Goal: Information Seeking & Learning: Learn about a topic

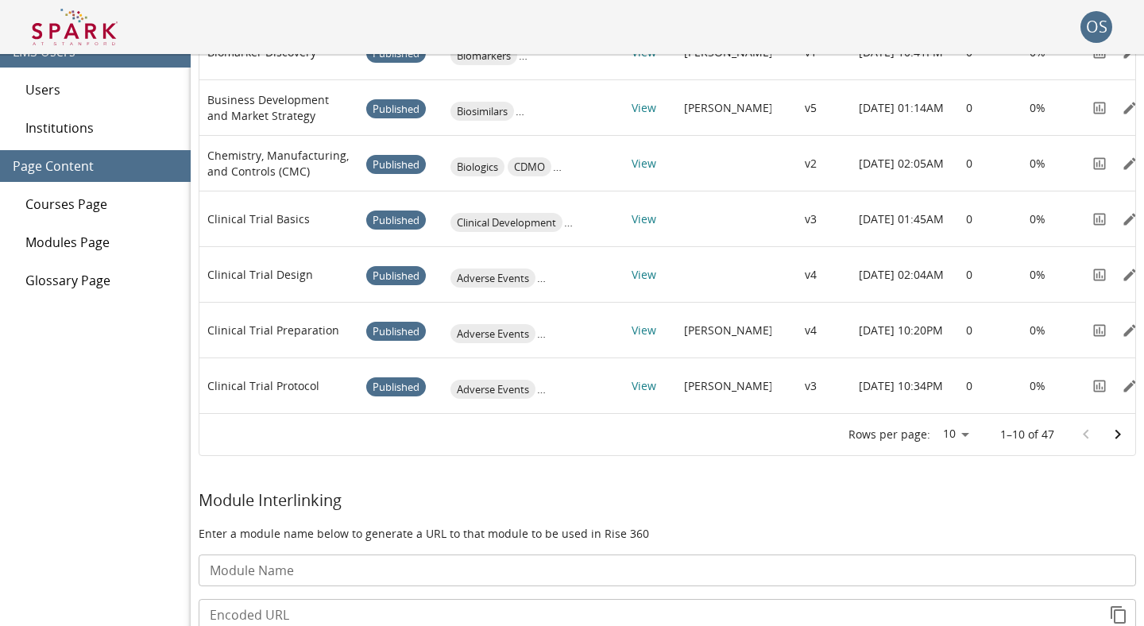
scroll to position [367, 0]
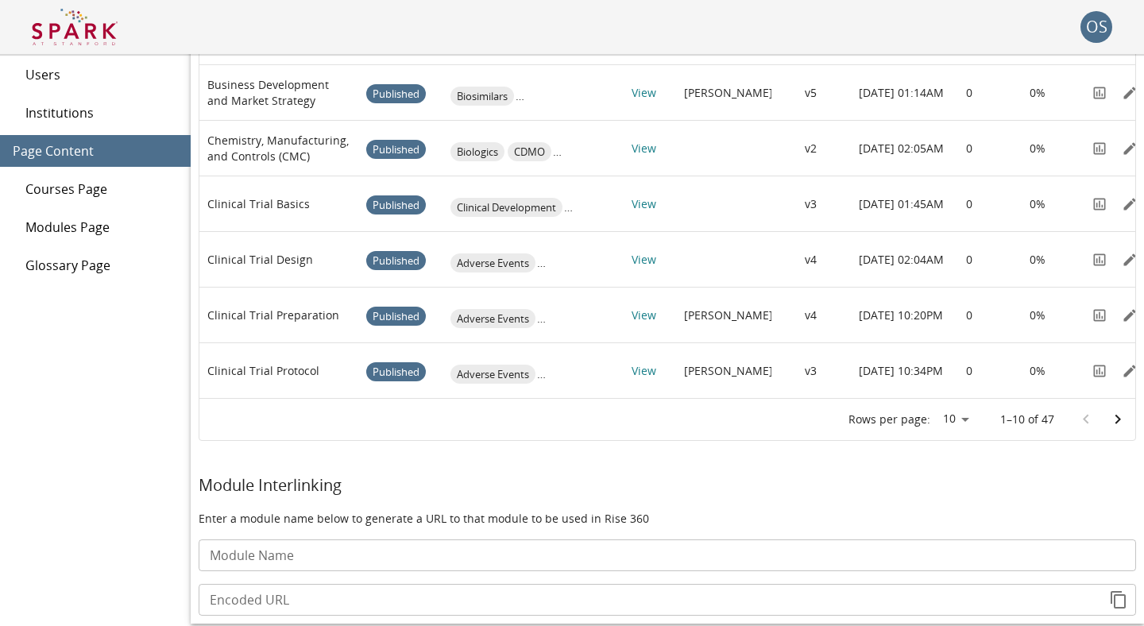
click at [1119, 424] on icon "Go to next page" at bounding box center [1118, 419] width 19 height 19
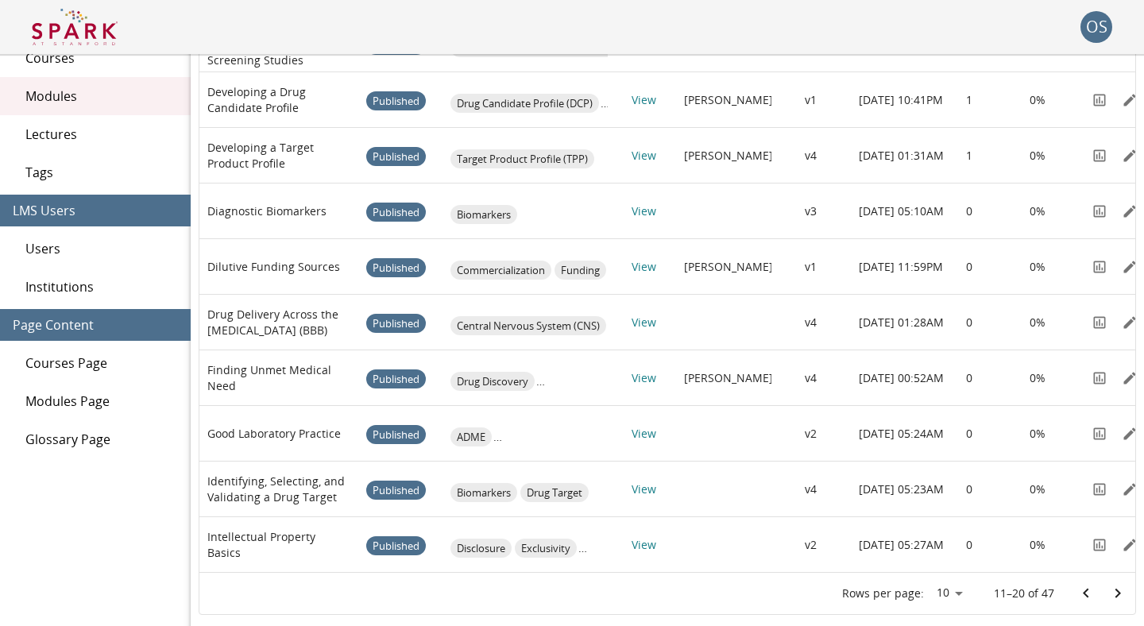
scroll to position [68, 0]
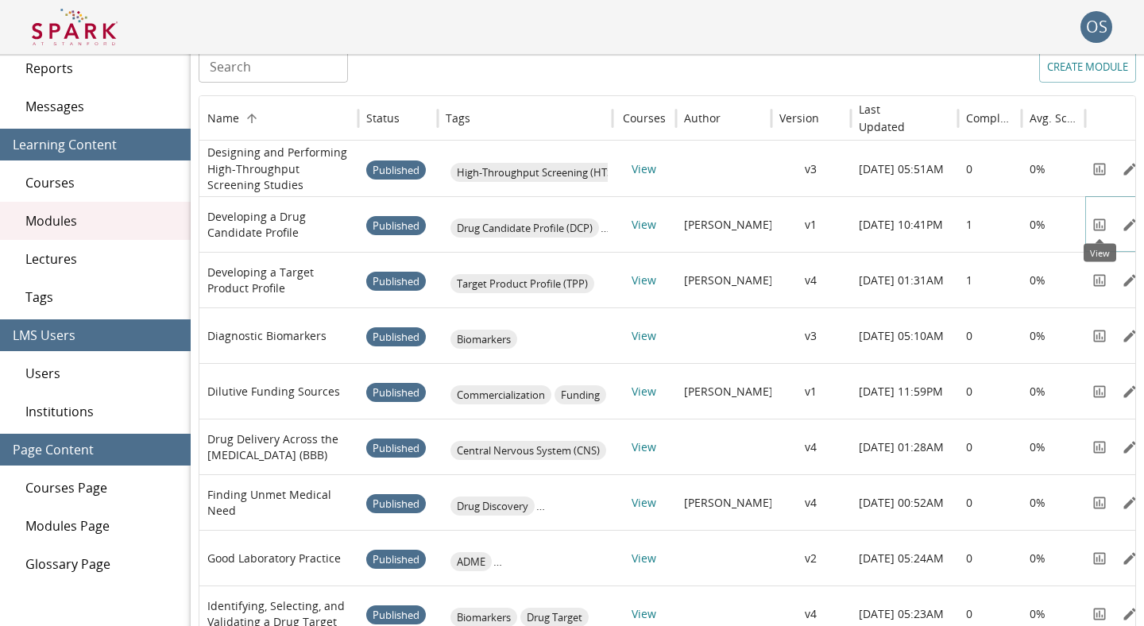
click at [1098, 228] on icon "View" at bounding box center [1100, 225] width 16 height 16
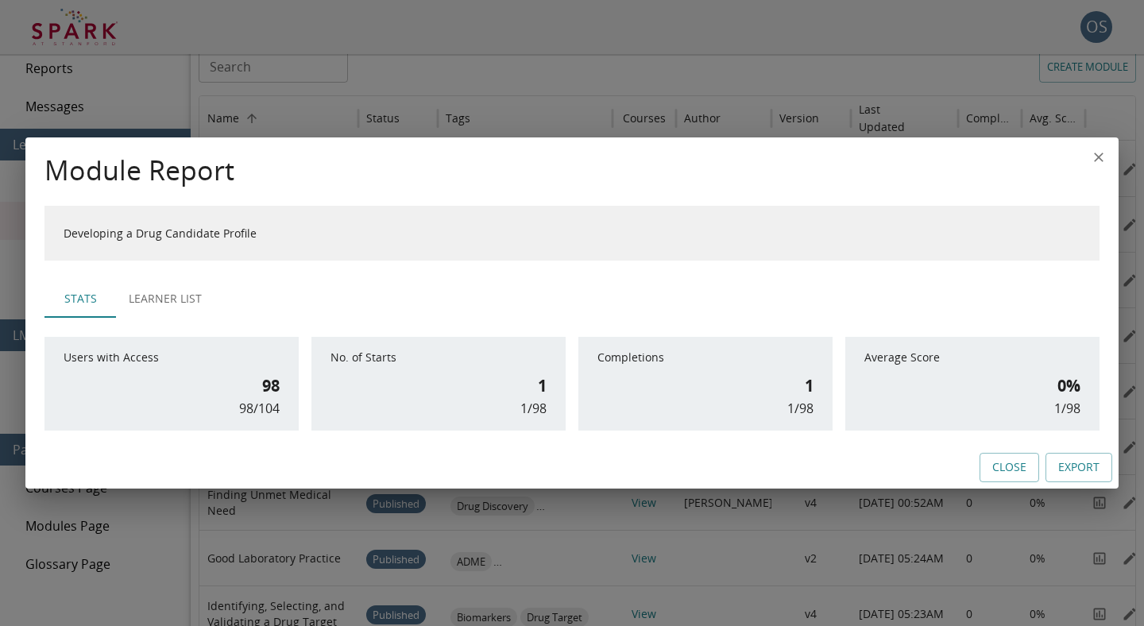
click at [990, 462] on button "Close" at bounding box center [1010, 467] width 60 height 29
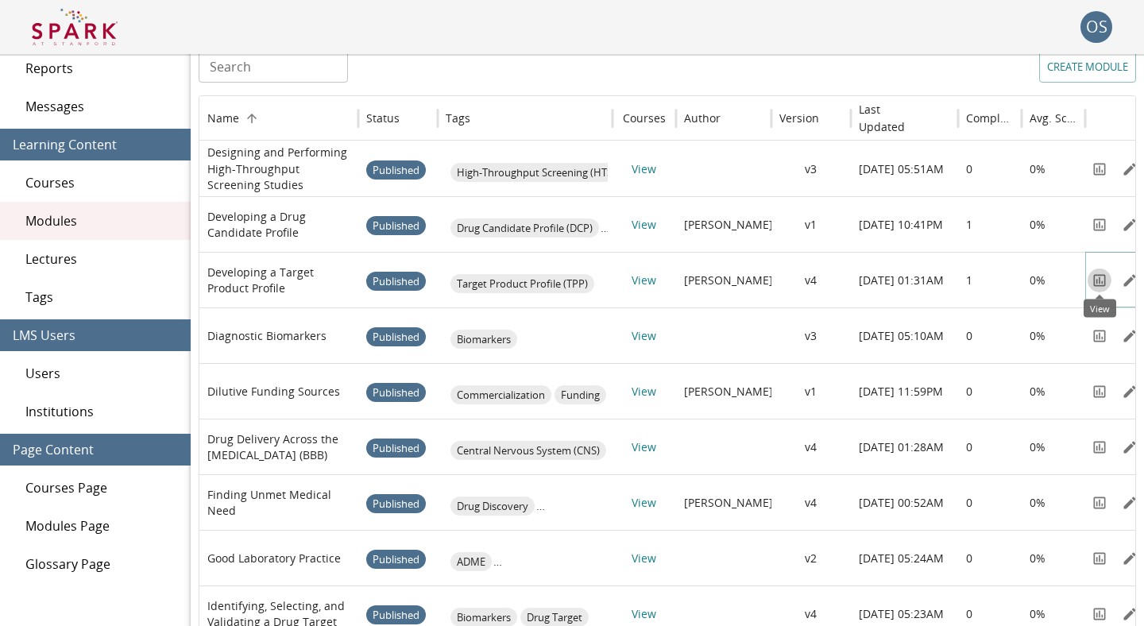
click at [1098, 281] on icon "View" at bounding box center [1100, 281] width 16 height 16
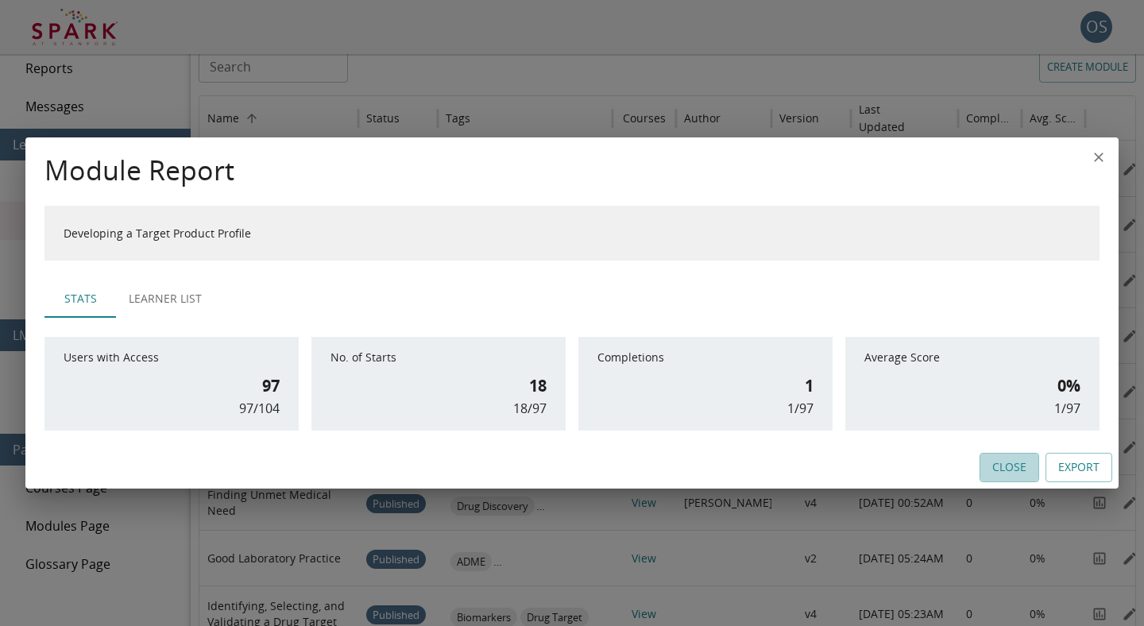
click at [1009, 471] on button "Close" at bounding box center [1010, 467] width 60 height 29
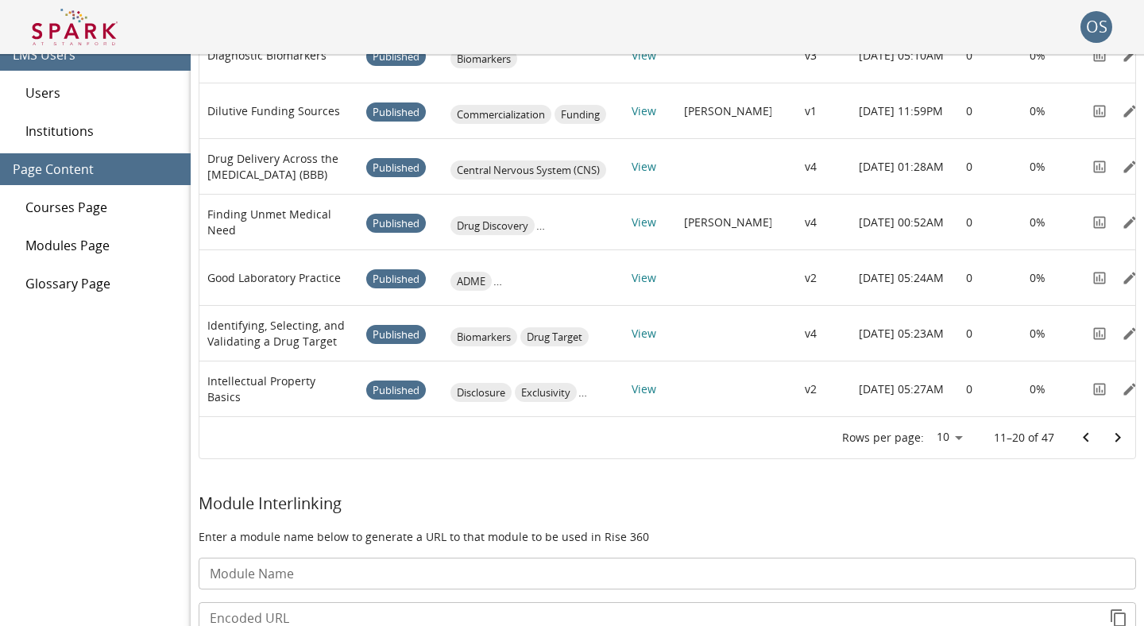
scroll to position [354, 0]
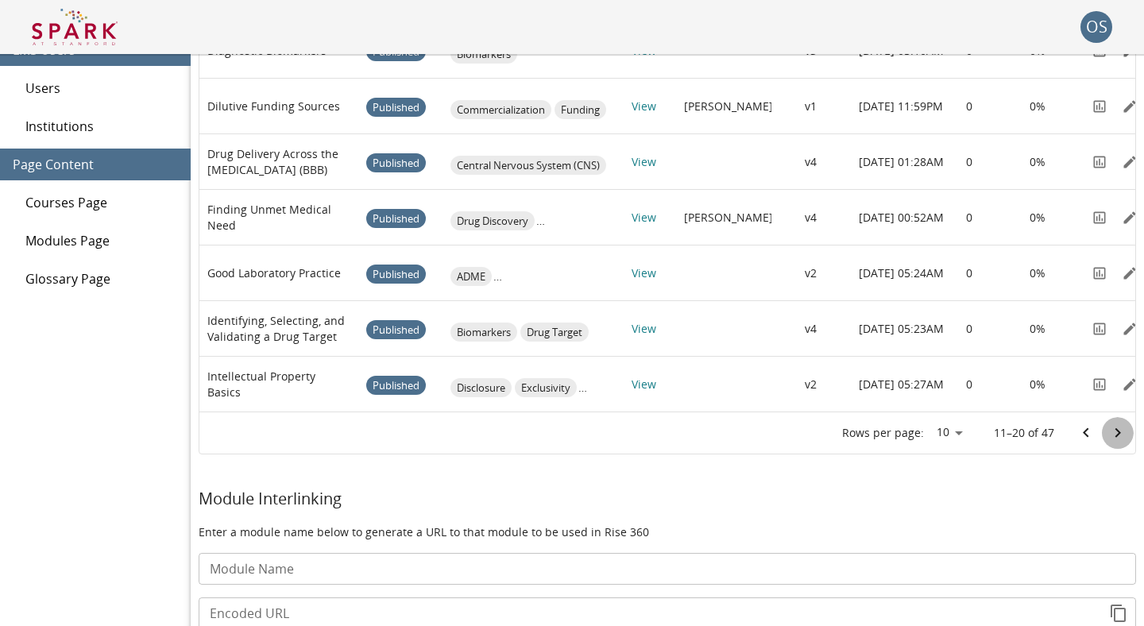
click at [1124, 437] on icon "Go to next page" at bounding box center [1118, 433] width 19 height 19
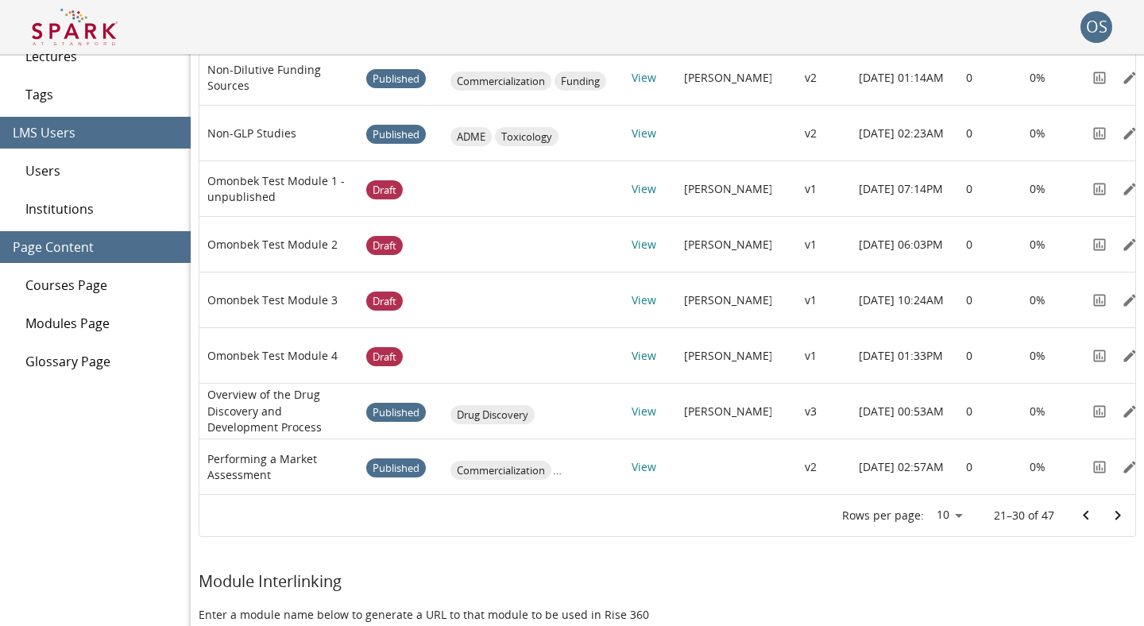
scroll to position [384, 0]
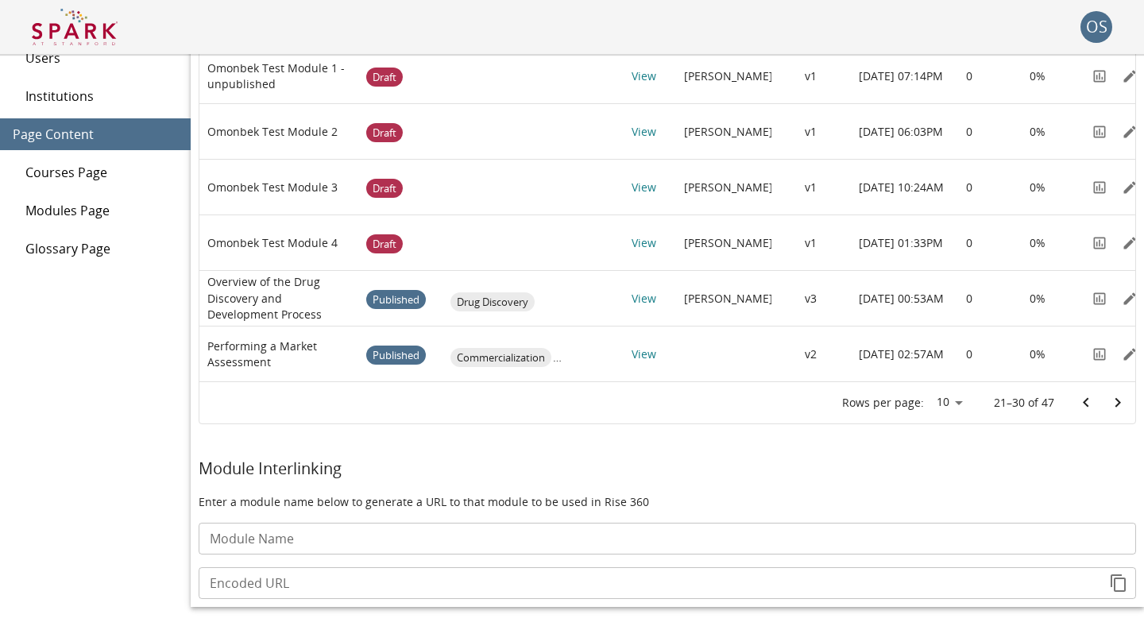
click at [1116, 403] on icon "Go to next page" at bounding box center [1118, 402] width 19 height 19
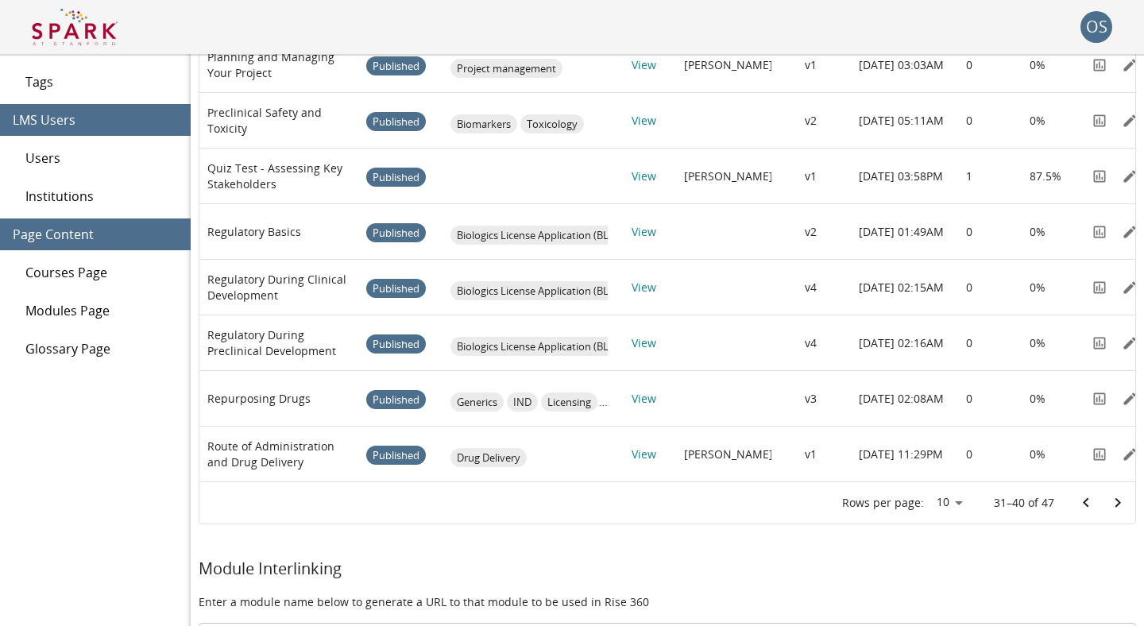
scroll to position [273, 0]
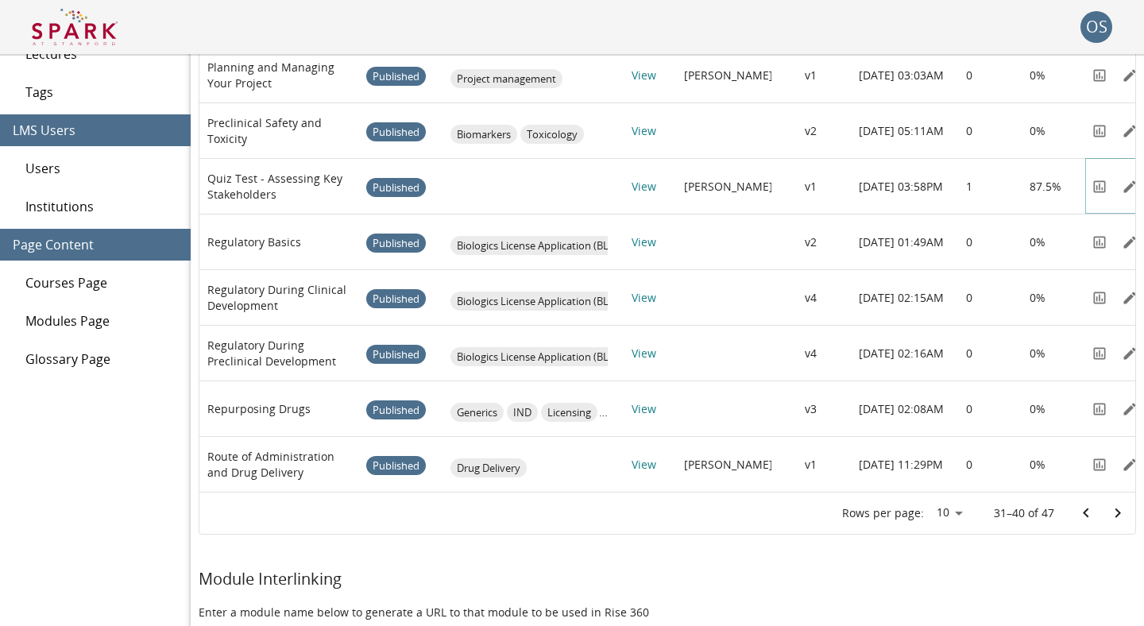
click at [1098, 191] on icon "View" at bounding box center [1100, 187] width 16 height 16
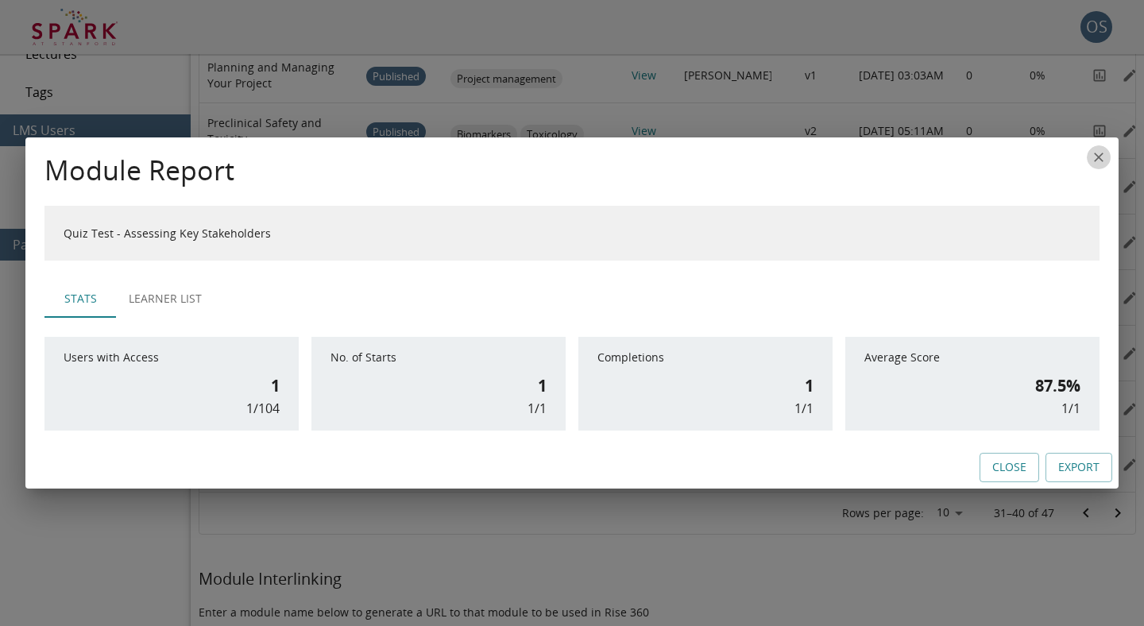
click at [1103, 158] on icon "close" at bounding box center [1099, 157] width 16 height 16
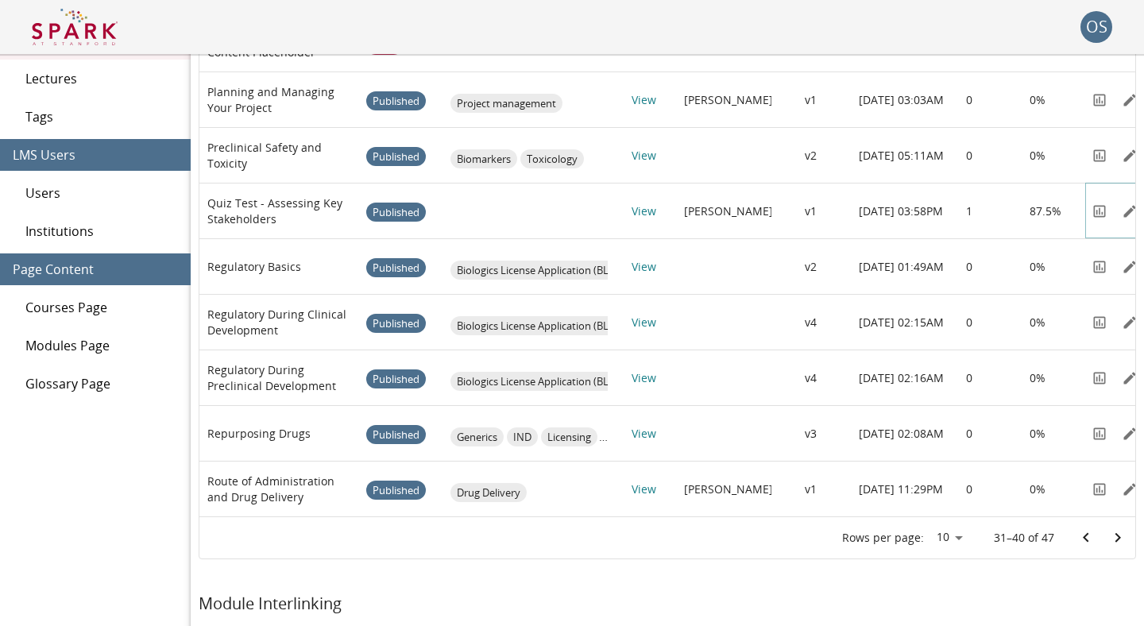
scroll to position [384, 0]
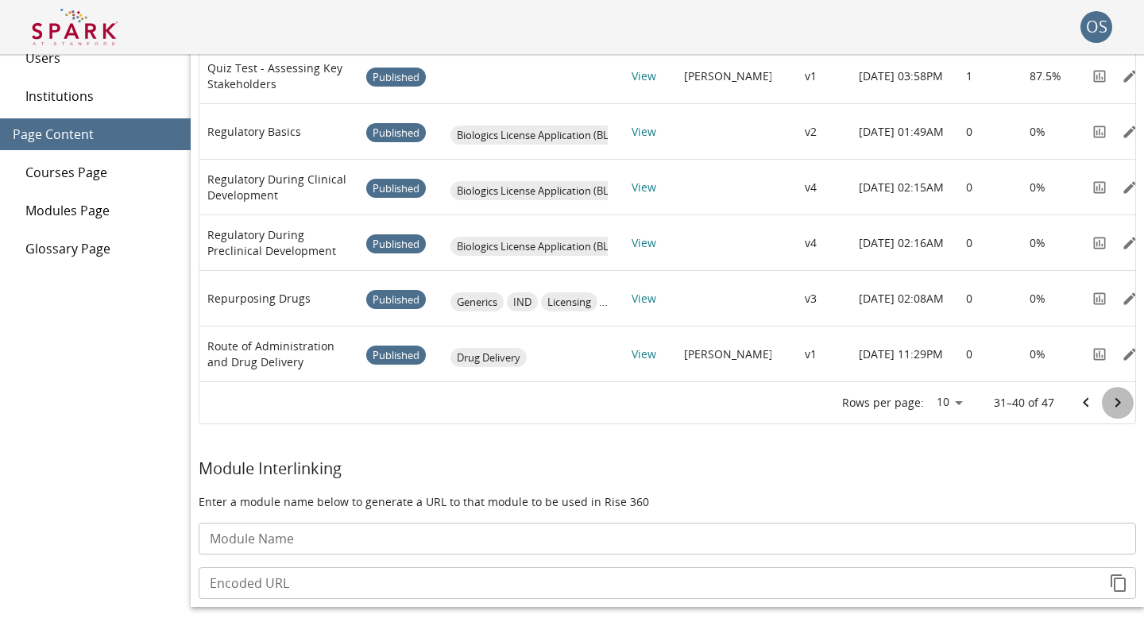
click at [1120, 410] on icon "Go to next page" at bounding box center [1118, 402] width 19 height 19
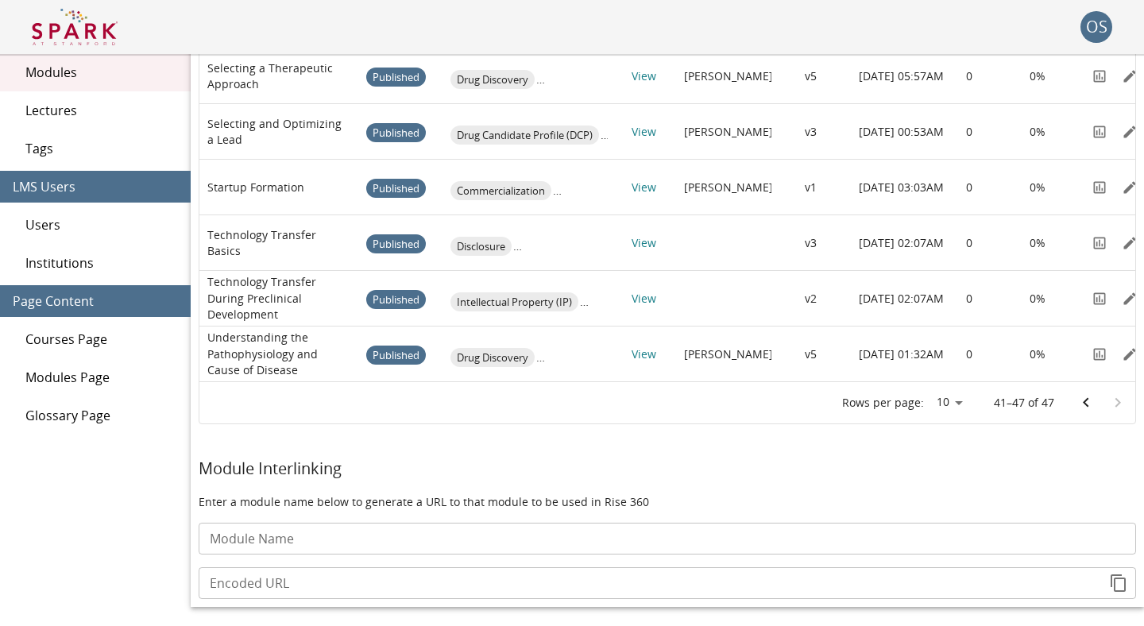
scroll to position [0, 0]
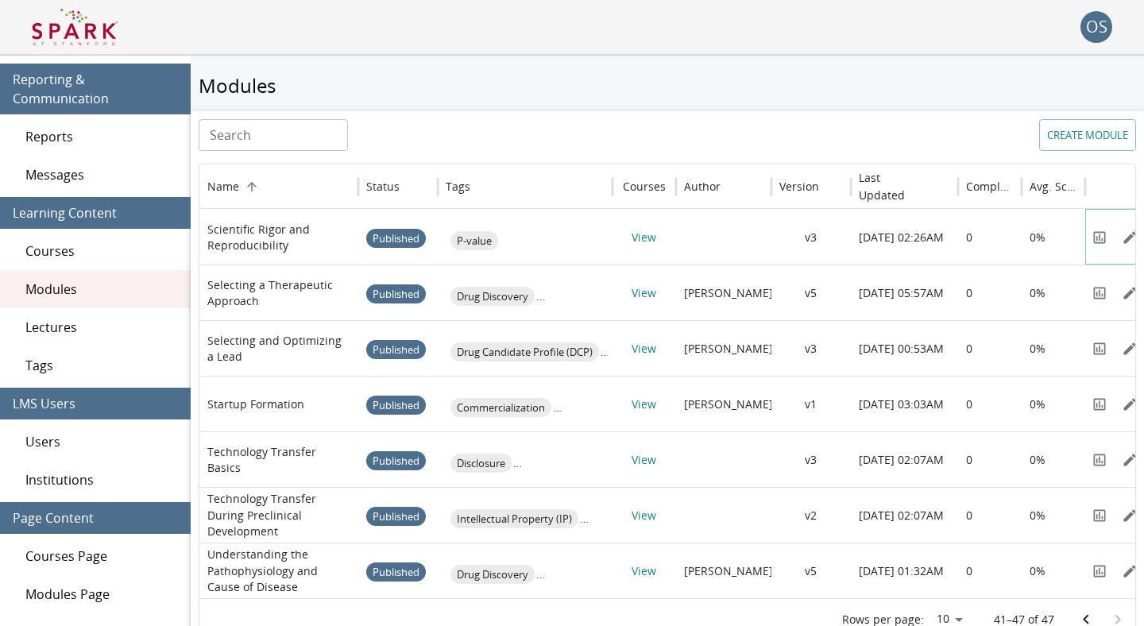
click at [1098, 246] on button "View" at bounding box center [1100, 238] width 24 height 24
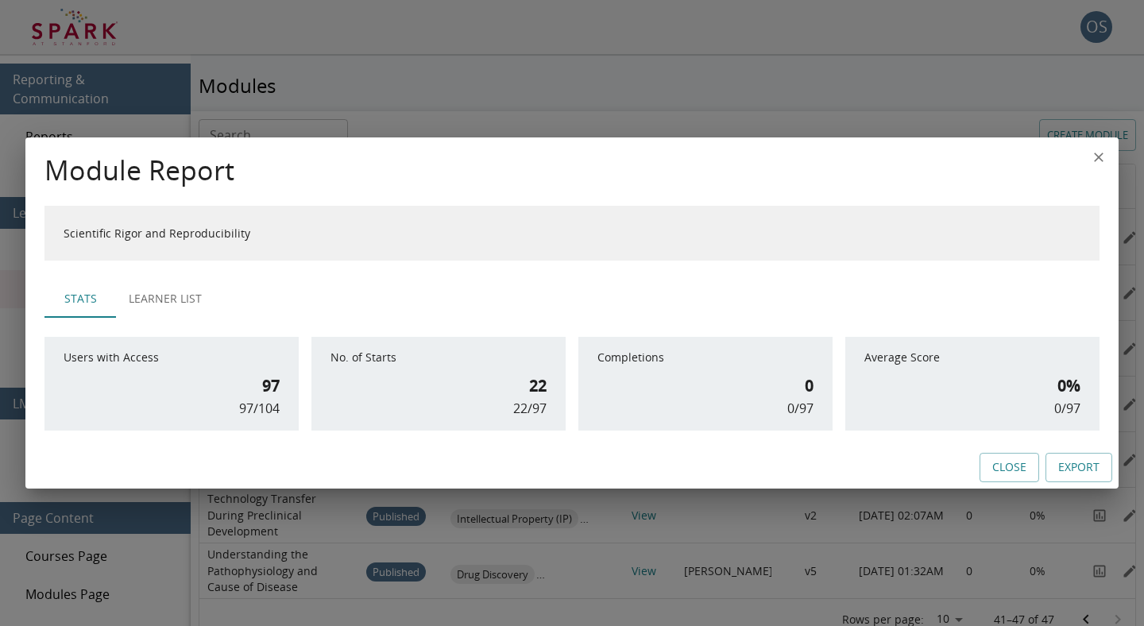
click at [1022, 467] on button "Close" at bounding box center [1010, 467] width 60 height 29
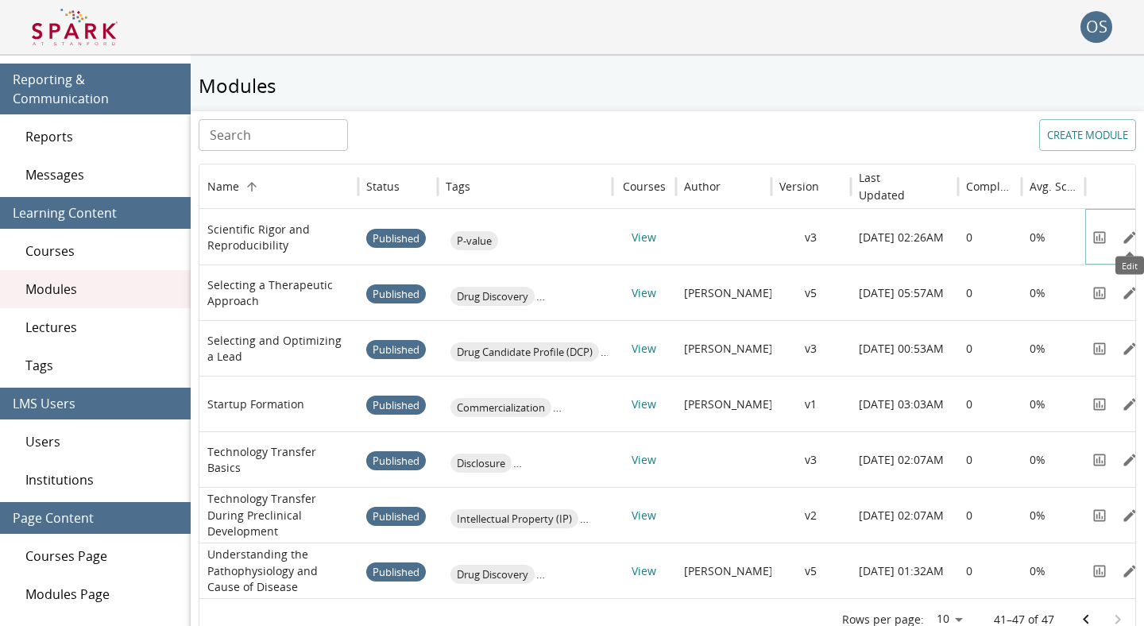
click at [1128, 234] on icon "Edit" at bounding box center [1130, 238] width 16 height 16
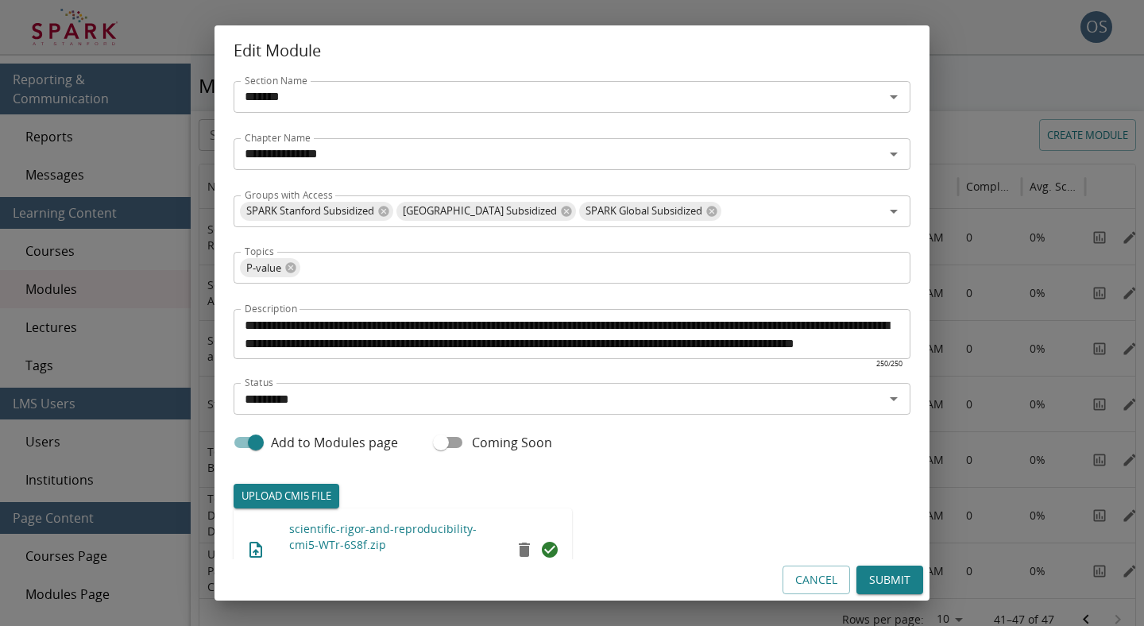
scroll to position [298, 0]
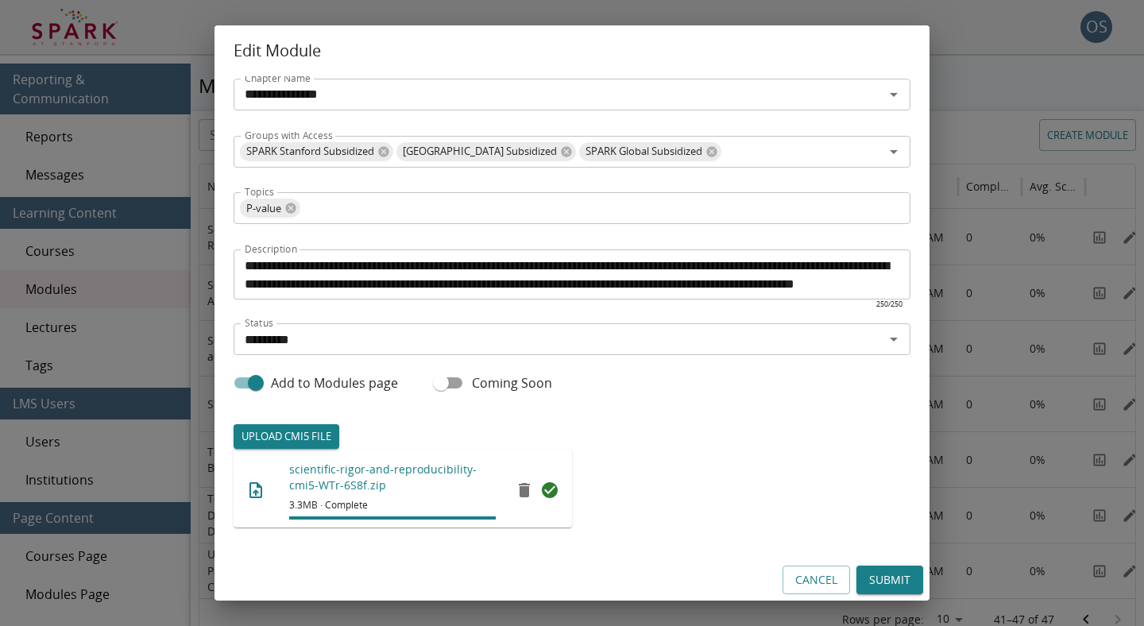
click at [804, 575] on button "Cancel" at bounding box center [817, 580] width 68 height 29
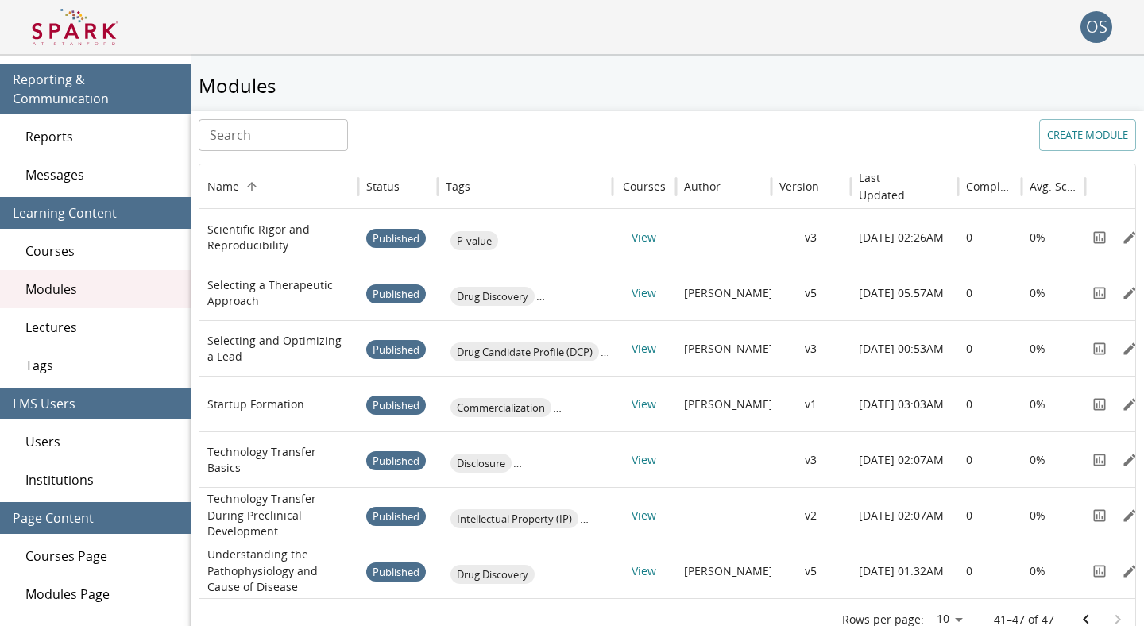
click at [91, 44] on img at bounding box center [75, 27] width 86 height 38
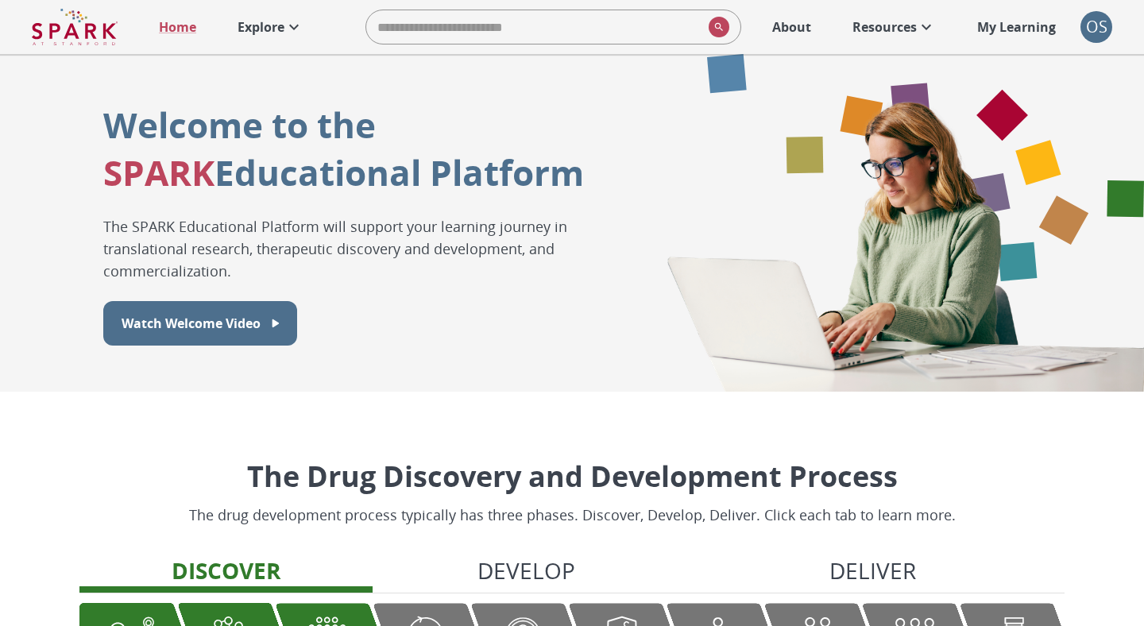
click at [267, 29] on p "Explore" at bounding box center [261, 26] width 47 height 19
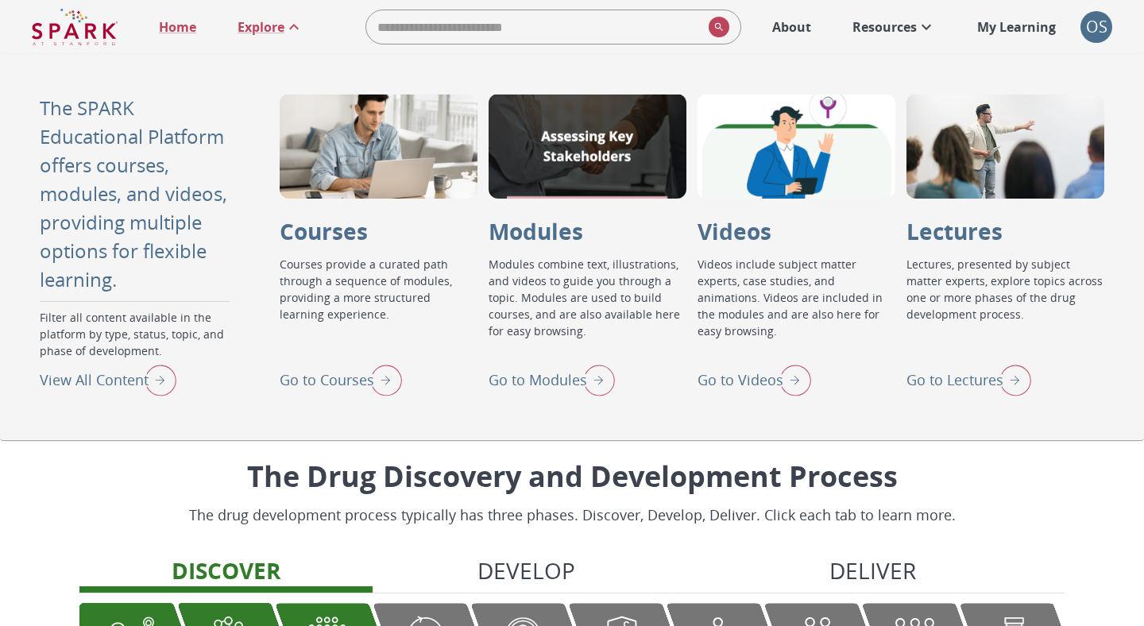
click at [580, 381] on img "Go to Modules" at bounding box center [595, 379] width 40 height 41
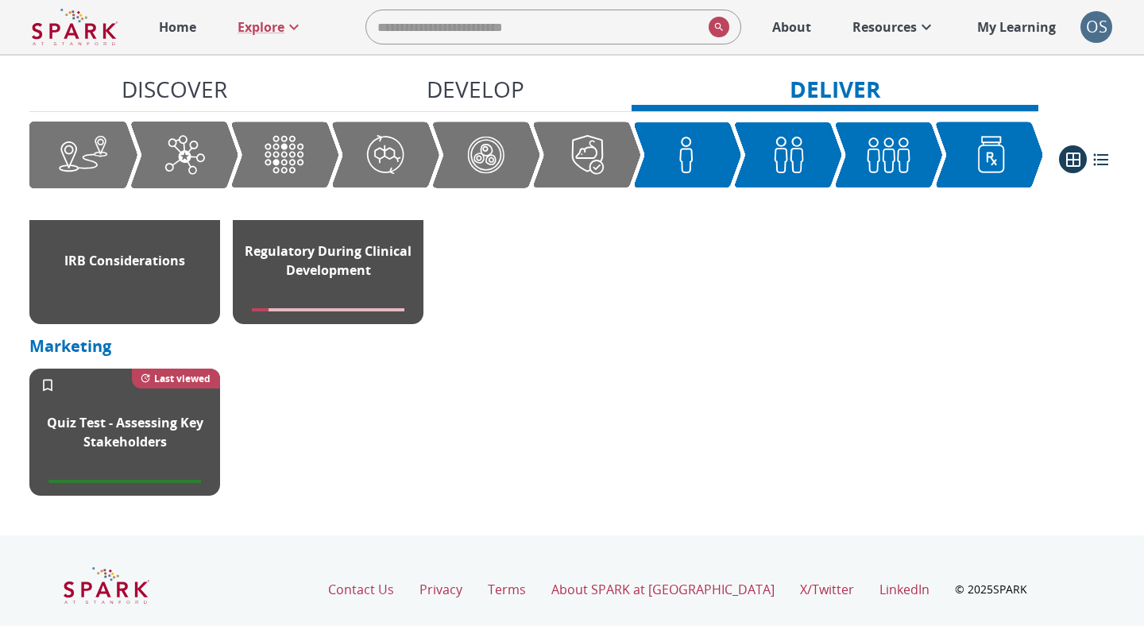
scroll to position [2649, 0]
